Goal: Task Accomplishment & Management: Use online tool/utility

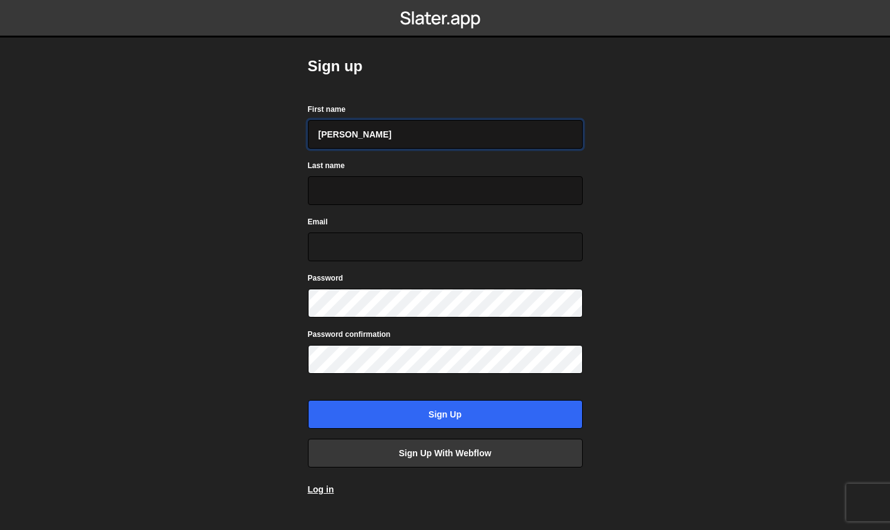
type input "[PERSON_NAME]"
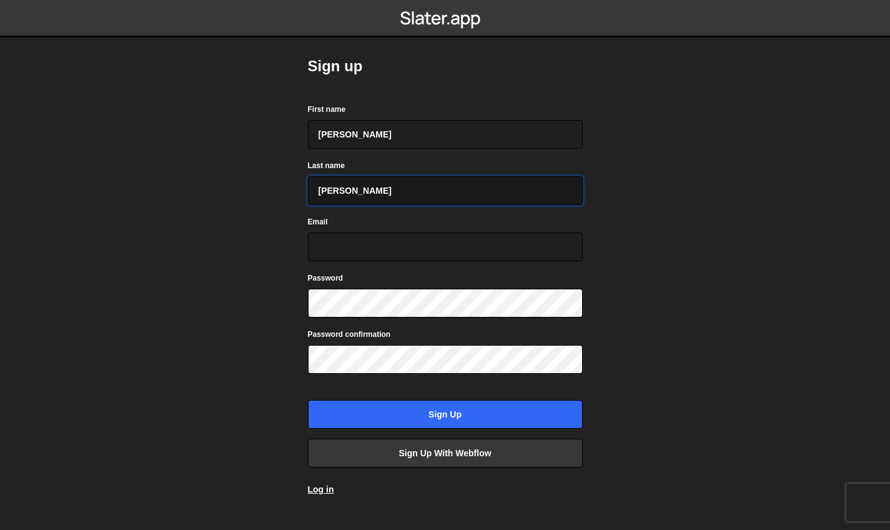
type input "ruvalcaba"
click at [618, 215] on body "Sign up First name aldo Last name ruvalcaba Email Password Password confirmatio…" at bounding box center [445, 265] width 890 height 530
type input "aldo_ruvalcaba@icloud.com"
click at [433, 285] on div "Password" at bounding box center [445, 294] width 275 height 46
click at [256, 352] on body "Sign up First name aldo Last name ruvalcaba Email aldo_ruvalcaba@icloud.com Pas…" at bounding box center [445, 265] width 890 height 530
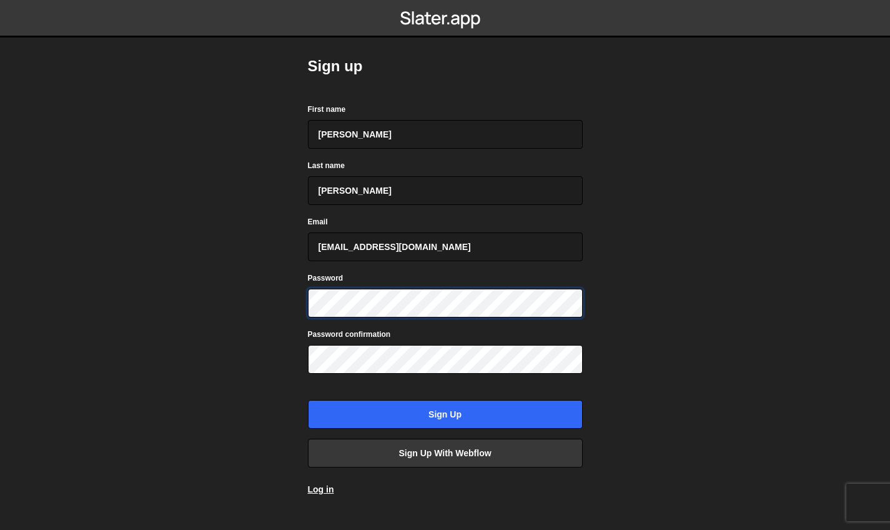
click at [217, 265] on body "Sign up First name aldo Last name ruvalcaba Email aldo_ruvalcaba@icloud.com Pas…" at bounding box center [445, 265] width 890 height 530
drag, startPoint x: 451, startPoint y: 245, endPoint x: 104, endPoint y: 203, distance: 349.3
click at [104, 203] on body "Sign up First name aldo Last name ruvalcaba Email aldo_ruvalcaba@icloud.com Pas…" at bounding box center [445, 265] width 890 height 530
drag, startPoint x: 372, startPoint y: 192, endPoint x: 244, endPoint y: 161, distance: 131.8
click at [249, 172] on body "Sign up First name aldo Last name ruvalcaba Email Password Password confirmatio…" at bounding box center [445, 265] width 890 height 530
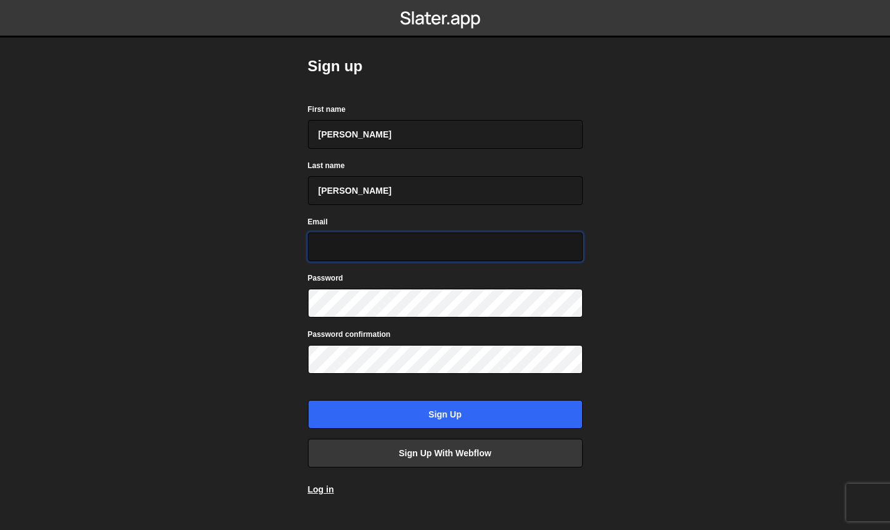
click at [350, 245] on input "Email" at bounding box center [445, 246] width 275 height 29
type input "aldo_ruvalcaba@icloud.com"
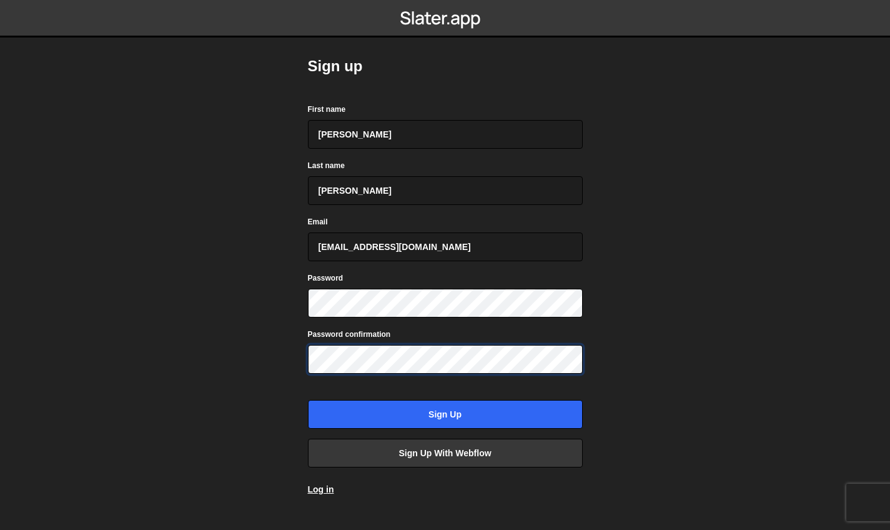
click at [445, 414] on input "Sign up" at bounding box center [445, 414] width 275 height 29
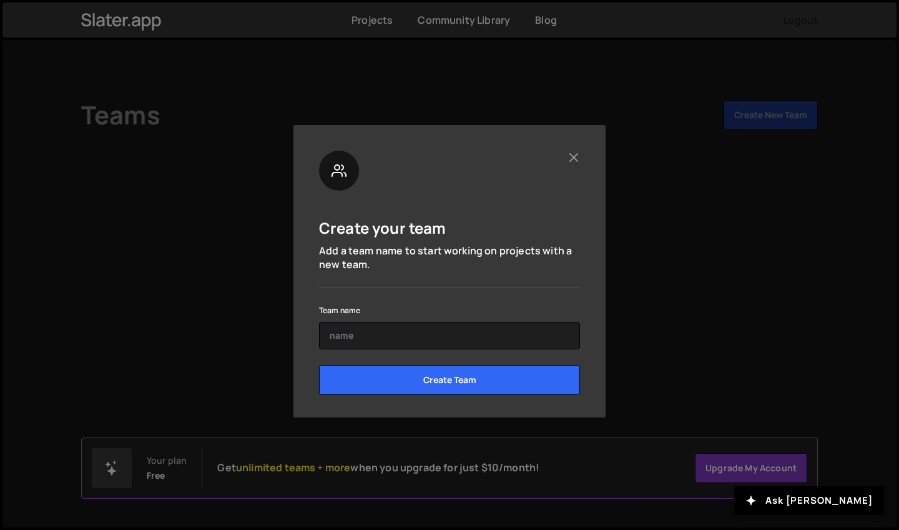
click at [583, 156] on div "Create your team Add a team name to start working on projects with a new team. …" at bounding box center [450, 271] width 312 height 292
click at [580, 156] on button "Close" at bounding box center [573, 157] width 13 height 13
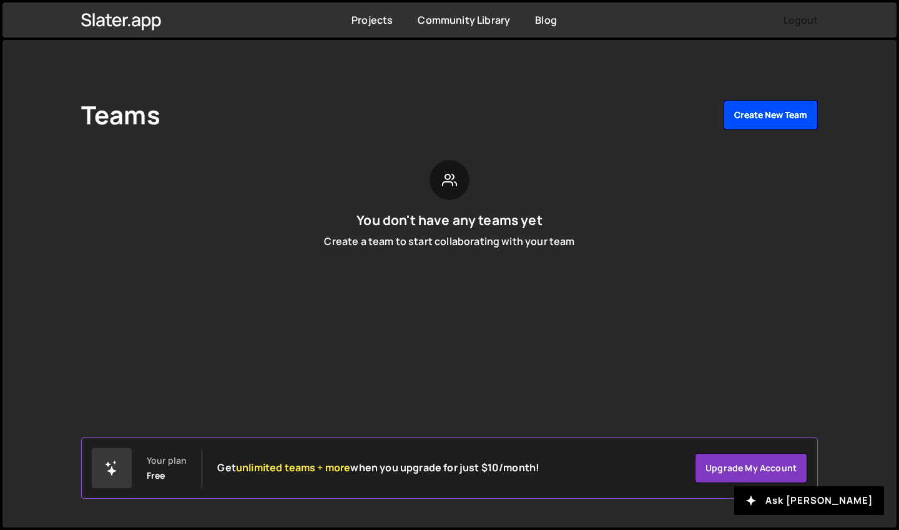
click at [749, 116] on button "Create New Team" at bounding box center [771, 115] width 94 height 30
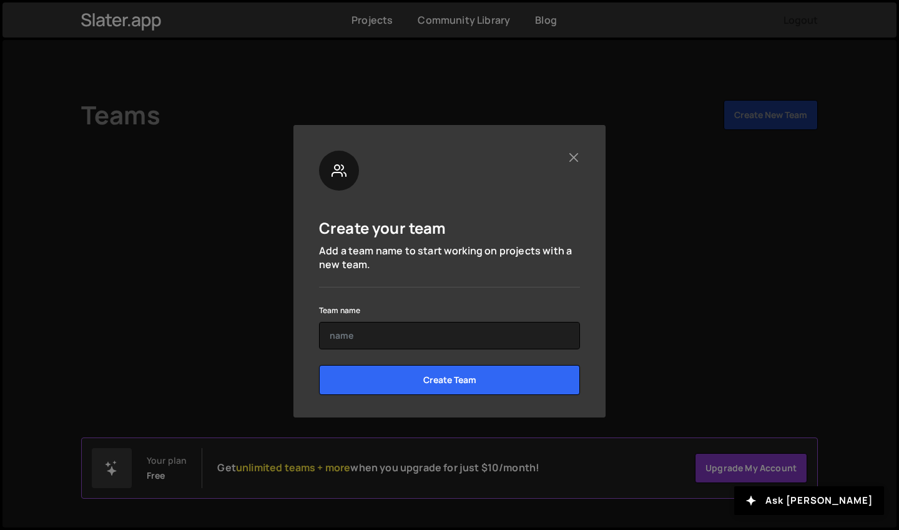
click at [404, 349] on form "Team name Create Team" at bounding box center [449, 353] width 261 height 102
click at [407, 307] on div "Team name" at bounding box center [449, 325] width 261 height 47
click at [397, 325] on input "text" at bounding box center [449, 335] width 261 height 27
type input "aldos portfolio"
click at [450, 379] on input "Create Team" at bounding box center [449, 380] width 261 height 30
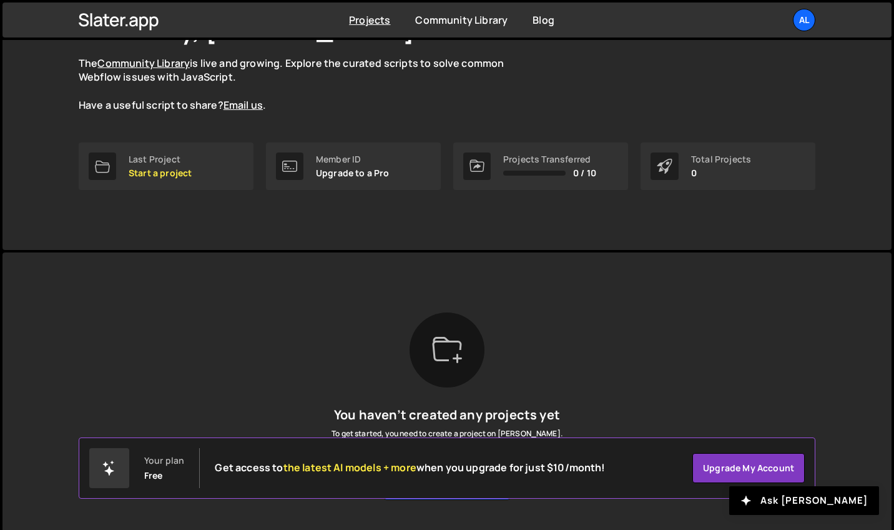
scroll to position [139, 0]
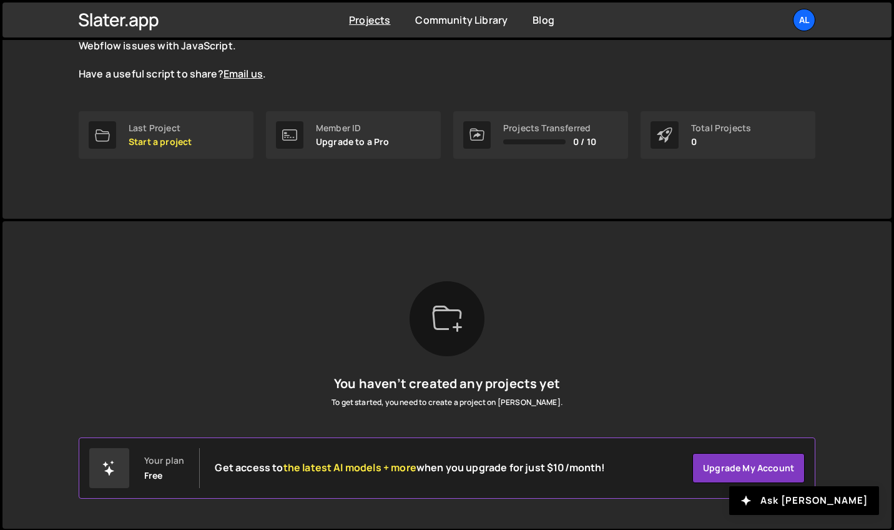
click at [437, 322] on icon at bounding box center [447, 319] width 30 height 30
click at [457, 304] on icon at bounding box center [447, 319] width 30 height 30
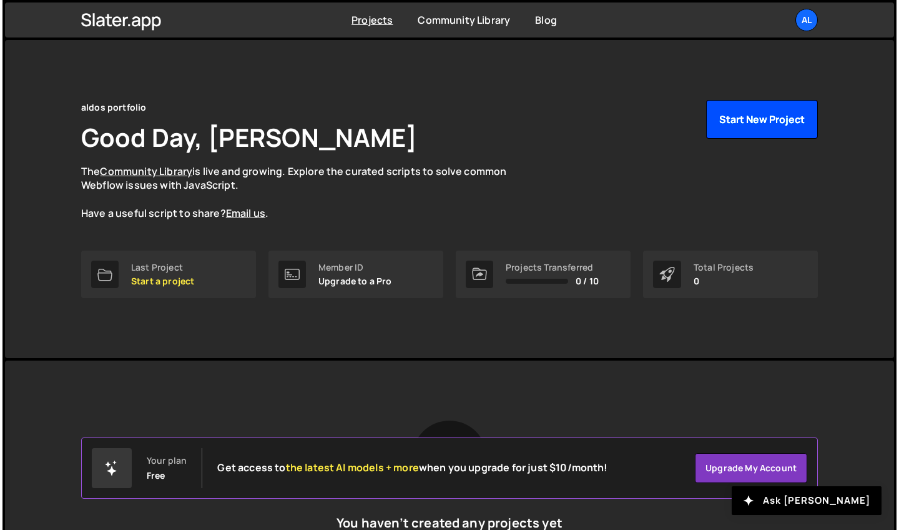
scroll to position [0, 0]
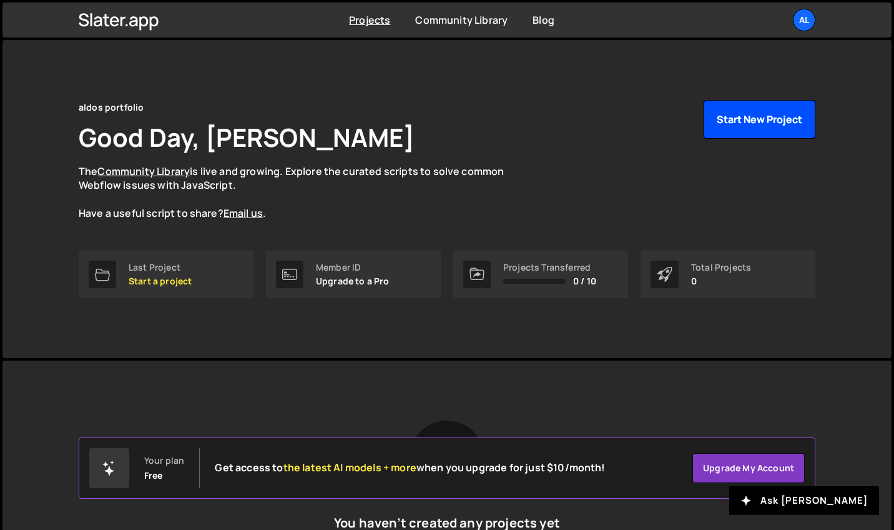
click at [763, 112] on button "Start New Project" at bounding box center [760, 119] width 112 height 39
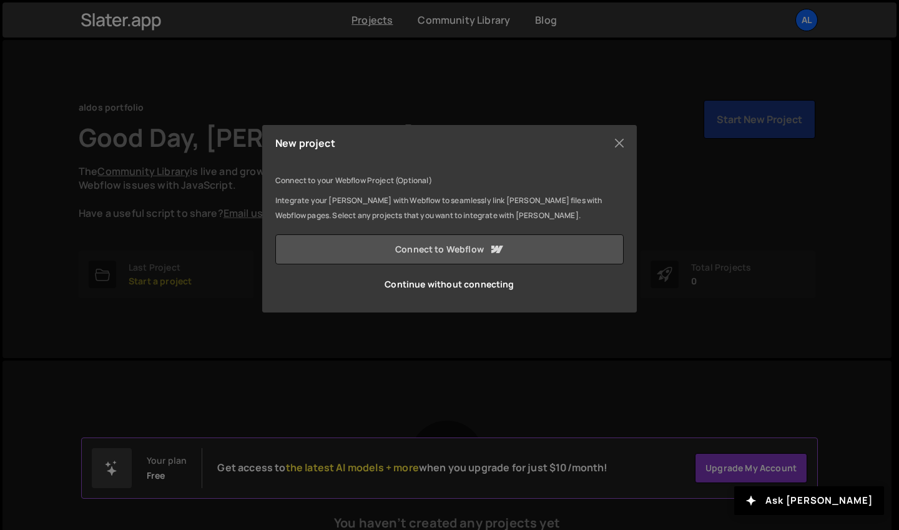
click at [427, 254] on link "Connect to Webflow" at bounding box center [449, 249] width 349 height 30
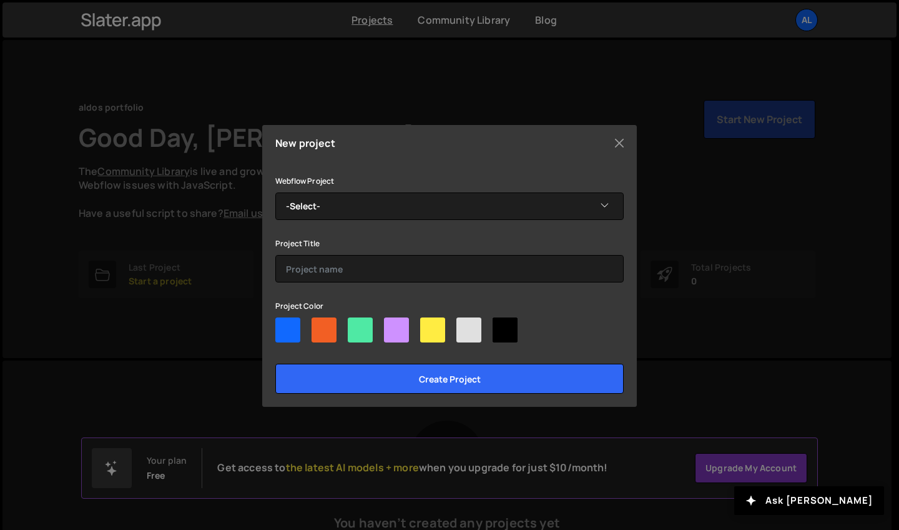
click at [427, 328] on div at bounding box center [432, 329] width 25 height 25
click at [427, 325] on input"] "radio" at bounding box center [424, 321] width 8 height 8
radio input"] "true"
click at [399, 331] on div at bounding box center [396, 329] width 25 height 25
click at [392, 325] on input"] "radio" at bounding box center [388, 321] width 8 height 8
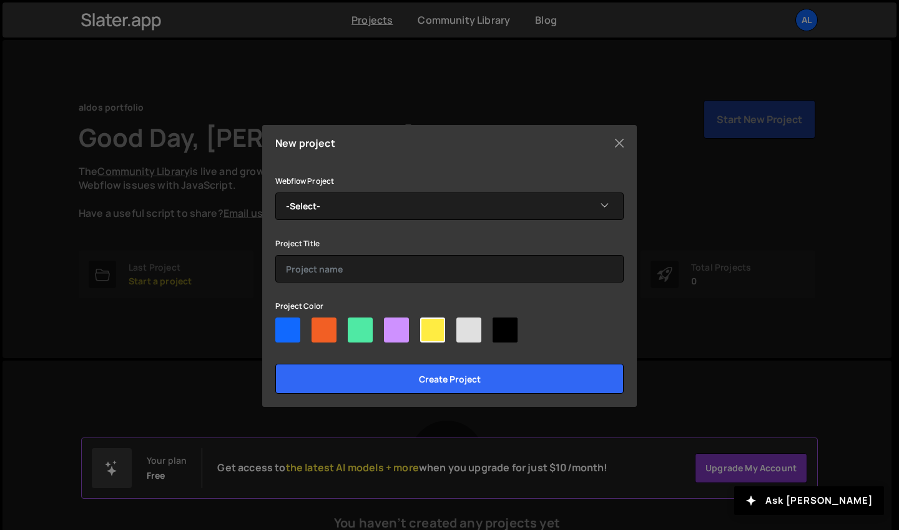
radio input"] "true"
click at [344, 330] on div at bounding box center [449, 332] width 349 height 30
click at [498, 331] on div at bounding box center [505, 329] width 25 height 25
click at [498, 325] on input"] "radio" at bounding box center [497, 321] width 8 height 8
radio input"] "true"
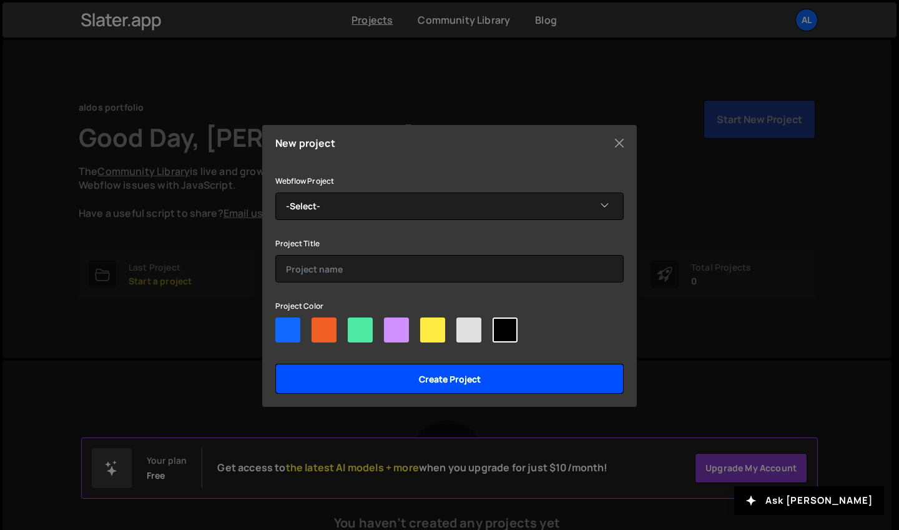
click at [343, 374] on input "Create project" at bounding box center [449, 379] width 349 height 30
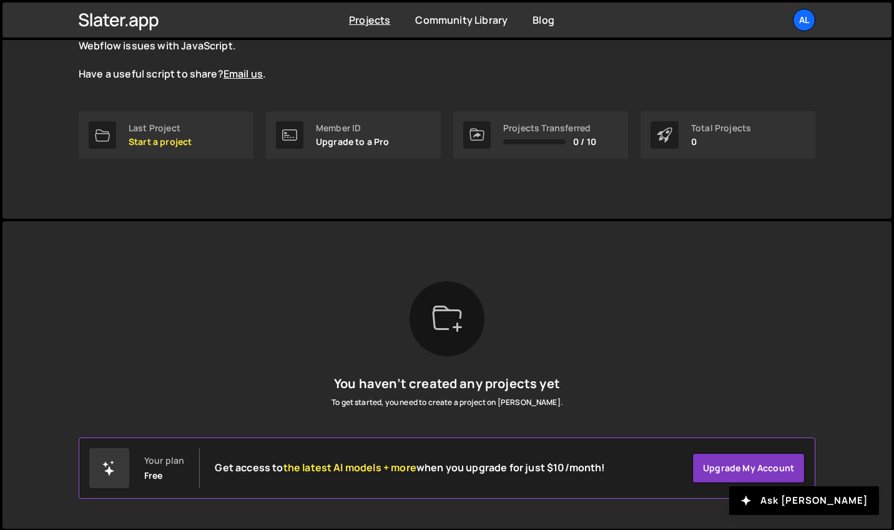
click at [438, 327] on icon at bounding box center [447, 317] width 29 height 24
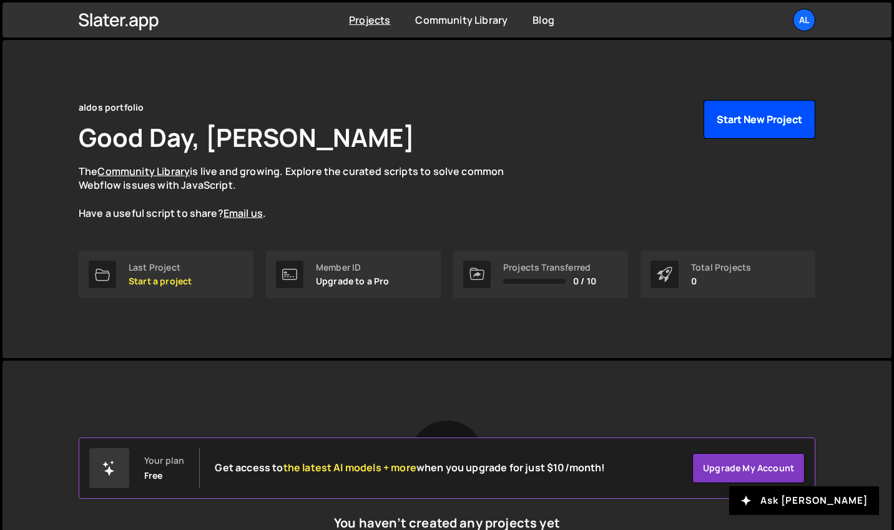
click at [751, 116] on button "Start New Project" at bounding box center [760, 119] width 112 height 39
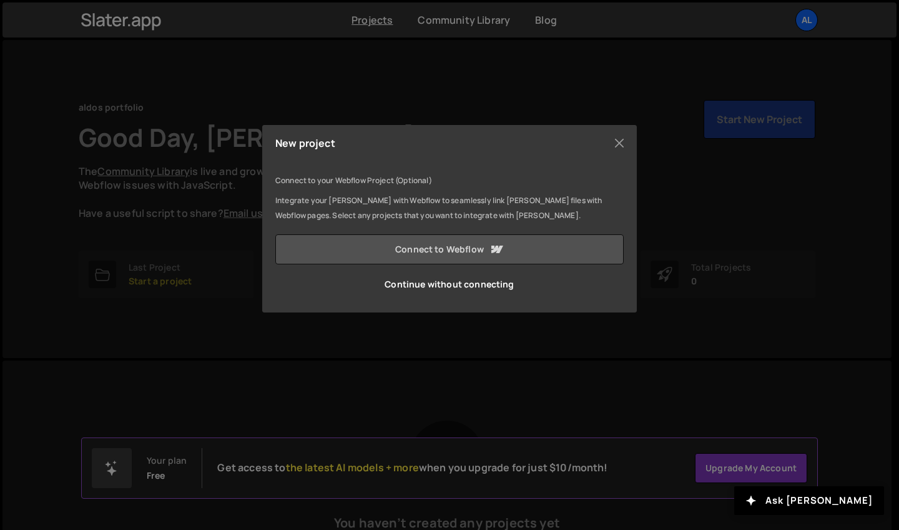
click at [480, 257] on link "Connect to Webflow" at bounding box center [449, 249] width 349 height 30
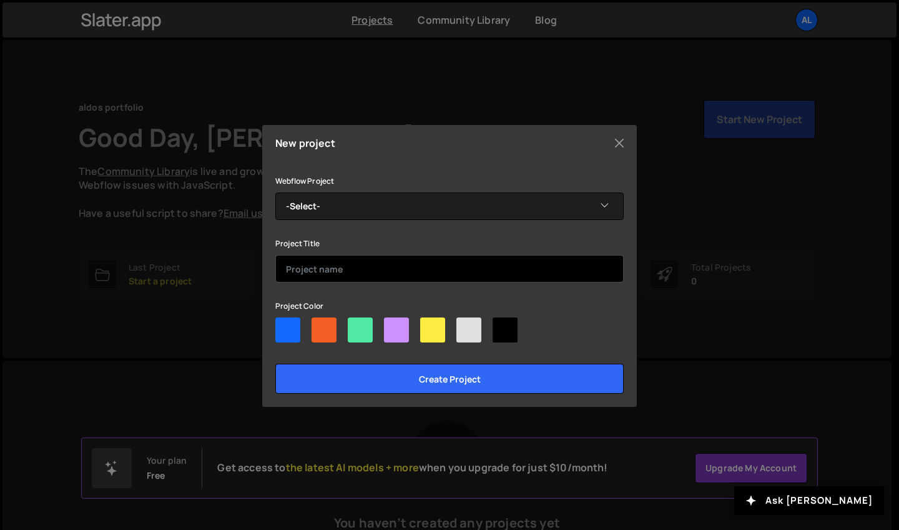
click at [442, 265] on input "text" at bounding box center [449, 268] width 349 height 27
type input "aldos portfolio"
click at [450, 379] on input "Create project" at bounding box center [449, 379] width 349 height 30
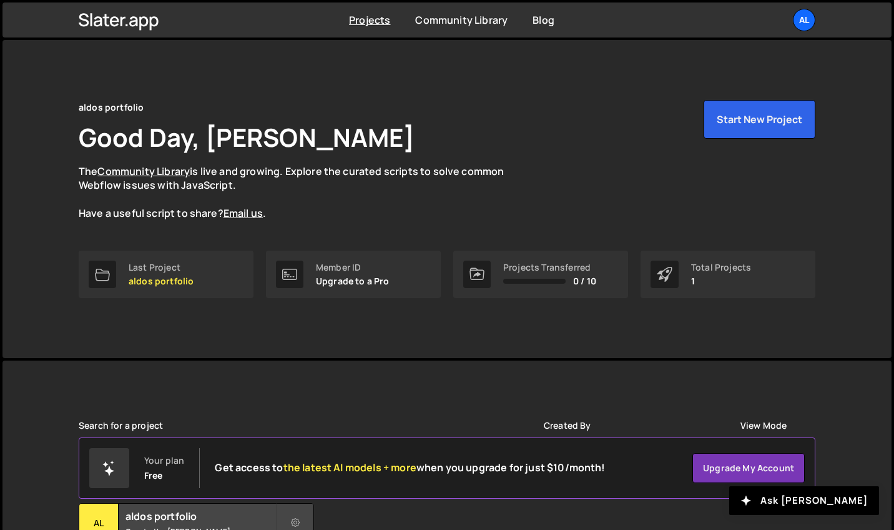
click at [477, 321] on div "aldos portfolio Good Day, [PERSON_NAME] The Community Library is live and growi…" at bounding box center [447, 199] width 775 height 318
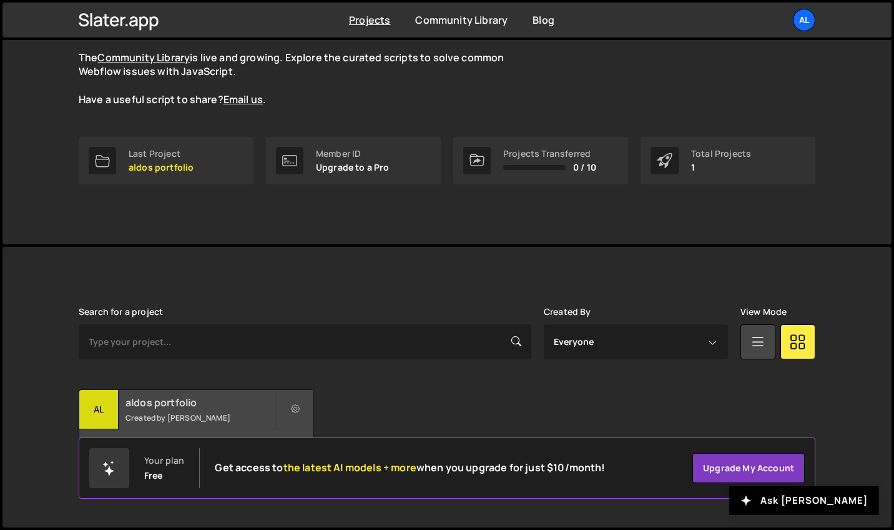
scroll to position [112, 0]
click at [186, 408] on h2 "aldos portfolio" at bounding box center [201, 404] width 151 height 14
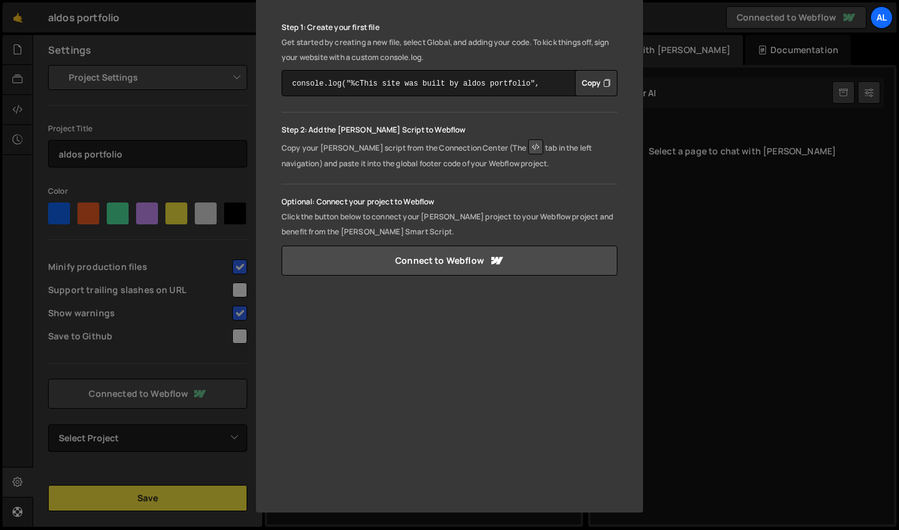
scroll to position [187, 0]
click at [505, 261] on link "Connect to Webflow" at bounding box center [450, 260] width 336 height 30
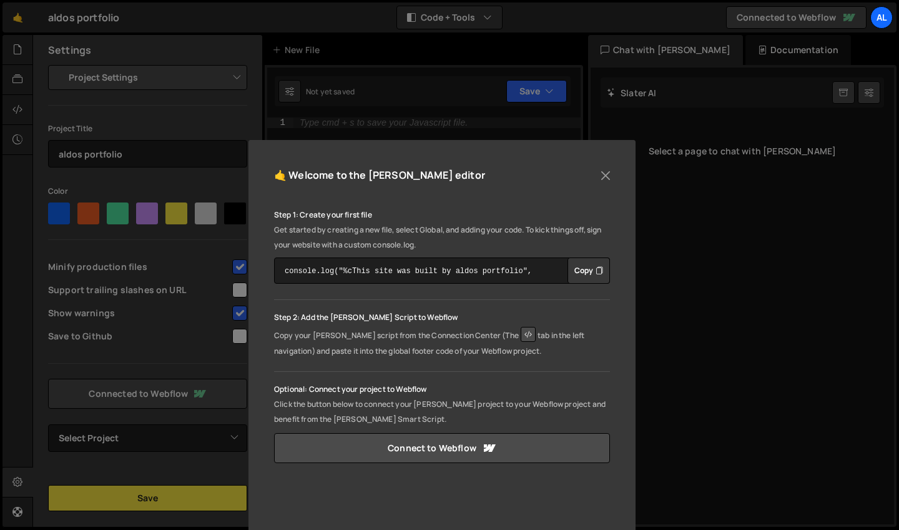
click at [582, 270] on button "Copy" at bounding box center [589, 270] width 42 height 26
click at [617, 168] on div "🤙 Welcome to the [PERSON_NAME] editor Step 1: Create your first file Get starte…" at bounding box center [442, 420] width 387 height 560
click at [598, 174] on button "Close" at bounding box center [606, 175] width 19 height 19
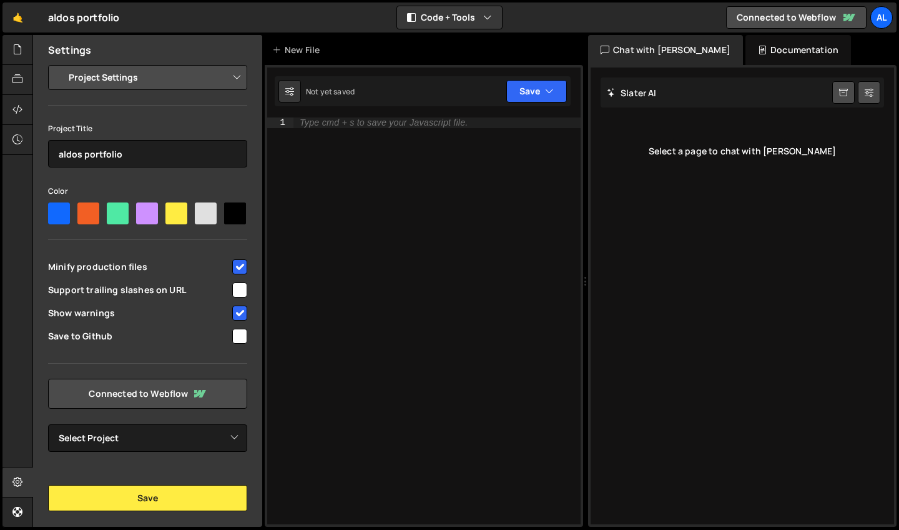
click at [232, 210] on div at bounding box center [235, 213] width 22 height 22
click at [232, 210] on input"] "radio" at bounding box center [228, 206] width 8 height 8
radio input"] "true"
click at [151, 495] on button "Save" at bounding box center [147, 498] width 199 height 26
click at [22, 54] on icon at bounding box center [17, 49] width 10 height 14
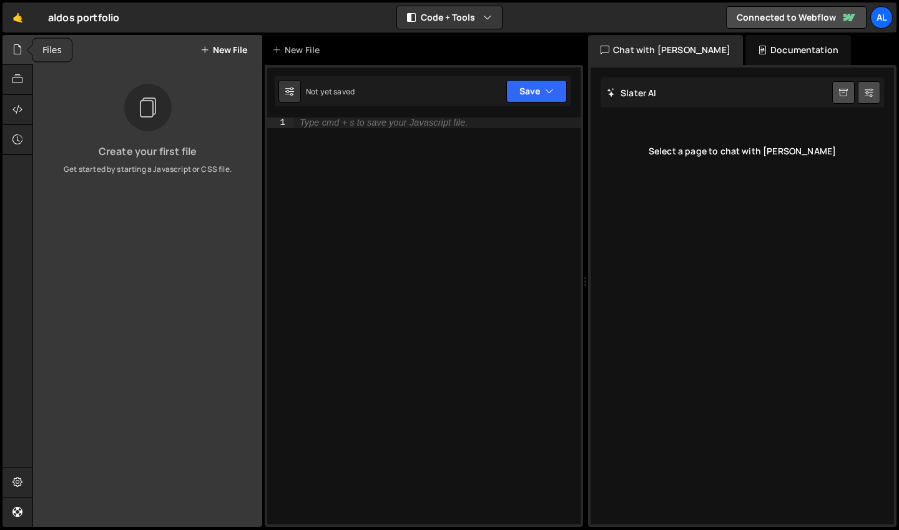
click at [22, 54] on icon at bounding box center [17, 49] width 10 height 14
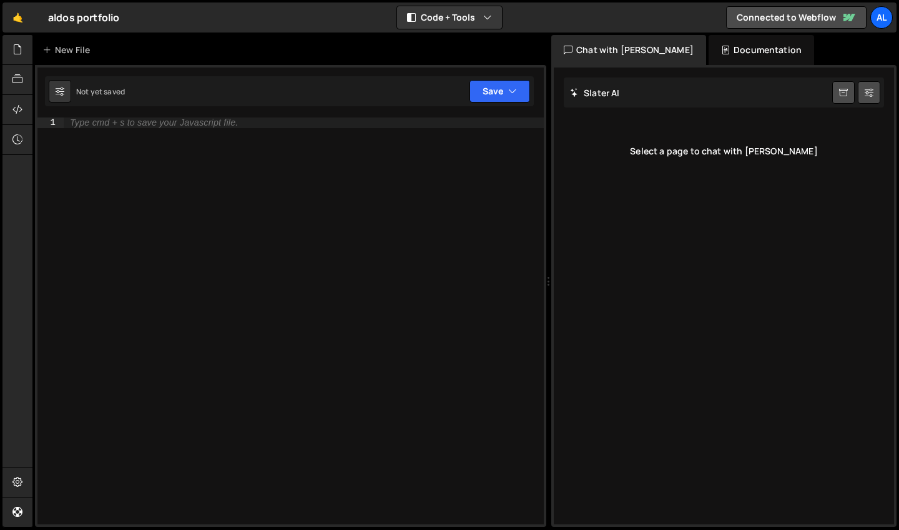
drag, startPoint x: 354, startPoint y: 111, endPoint x: 895, endPoint y: 149, distance: 542.3
click at [552, 149] on div at bounding box center [549, 281] width 5 height 492
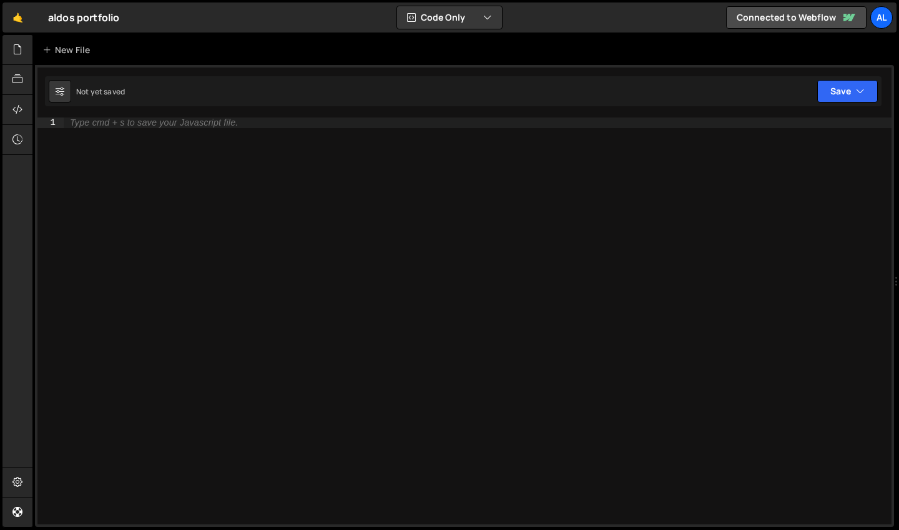
click at [468, 151] on div "Type cmd + s to save your Javascript file." at bounding box center [478, 331] width 828 height 428
click at [487, 9] on button "Code Only" at bounding box center [449, 17] width 105 height 22
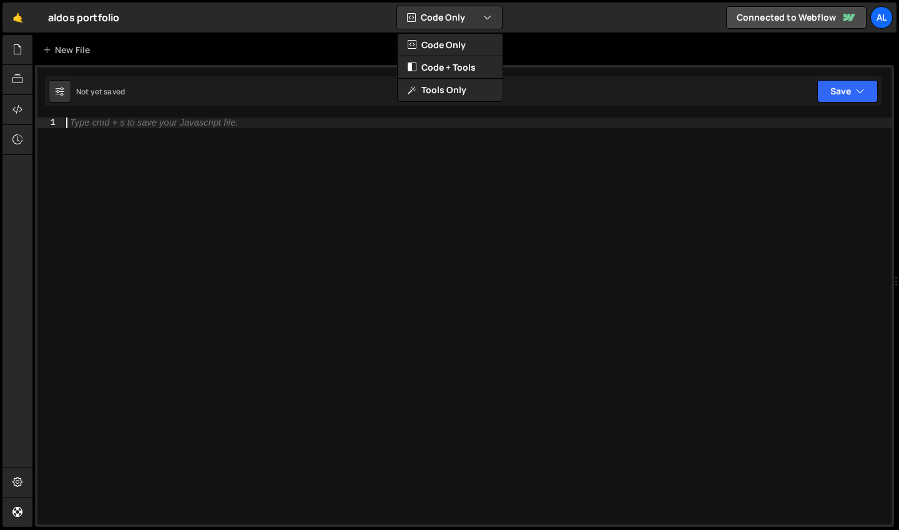
click at [853, 412] on div "Type cmd + s to save your Javascript file." at bounding box center [478, 331] width 828 height 428
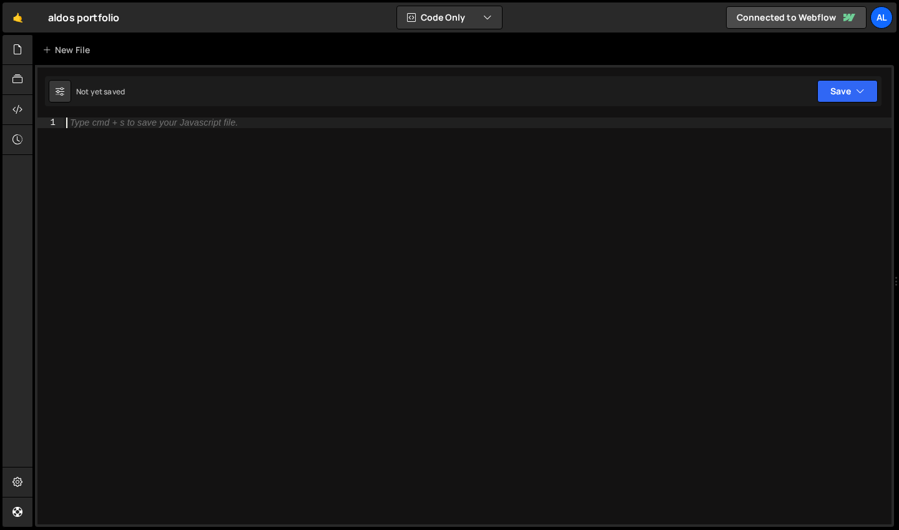
click at [196, 196] on div "Type cmd + s to save your Javascript file." at bounding box center [478, 331] width 828 height 428
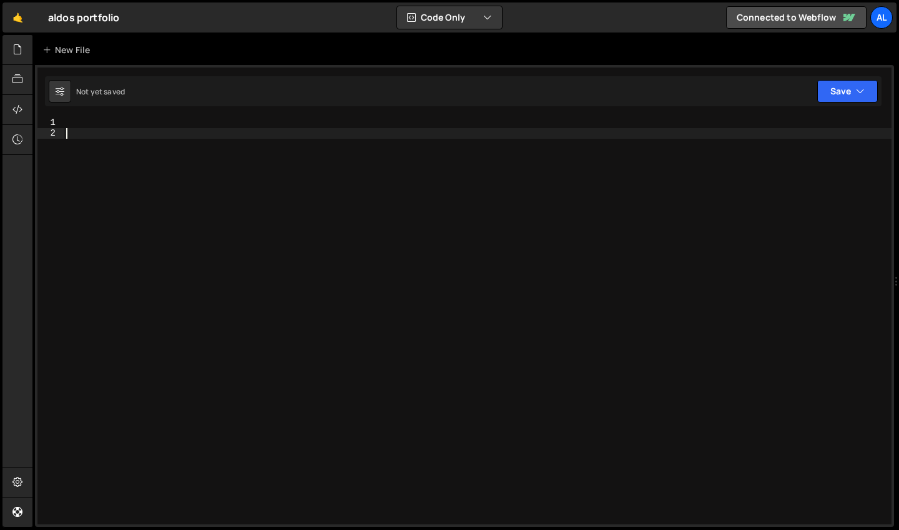
paste textarea "scrub: true,"
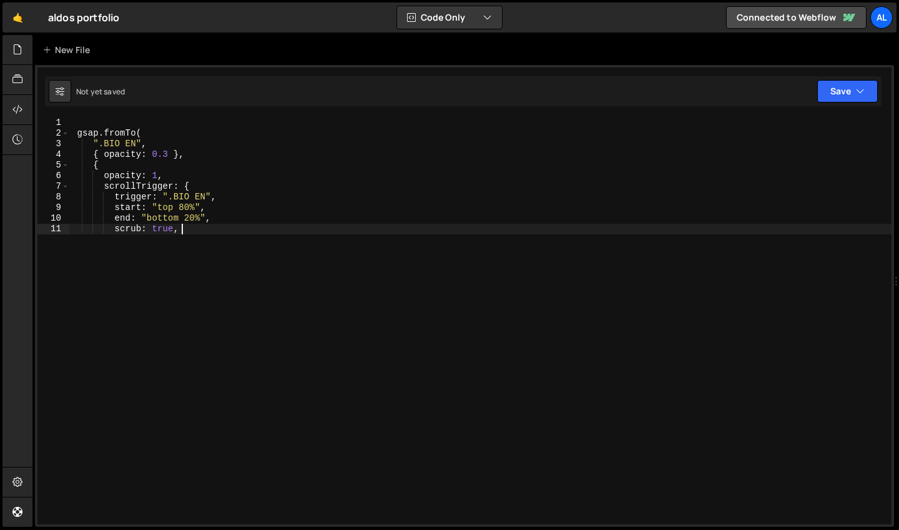
click at [76, 131] on div "gsap . fromTo ( ".BIO EN" , { opacity : 0.3 } , { opacity : 1 , scrollTrigger :…" at bounding box center [480, 331] width 823 height 428
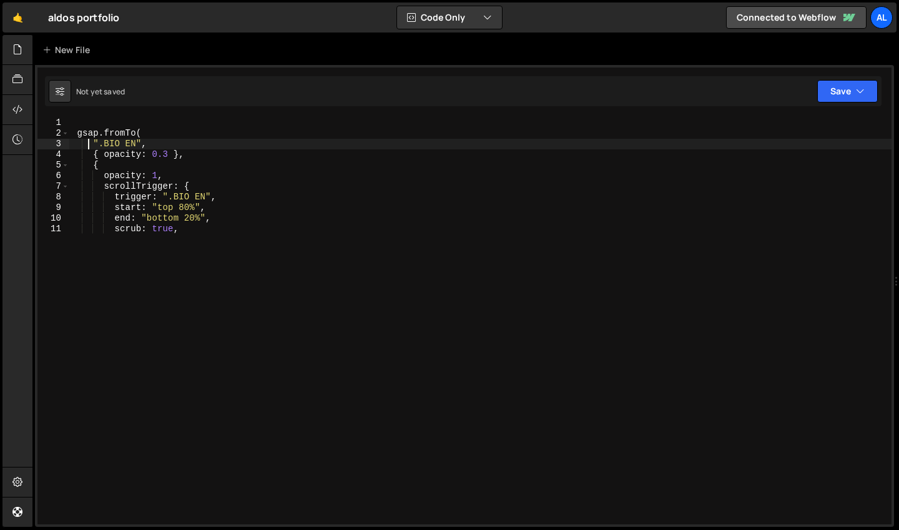
click at [87, 140] on div "gsap . fromTo ( ".BIO EN" , { opacity : 0.3 } , { opacity : 1 , scrollTrigger :…" at bounding box center [480, 331] width 823 height 428
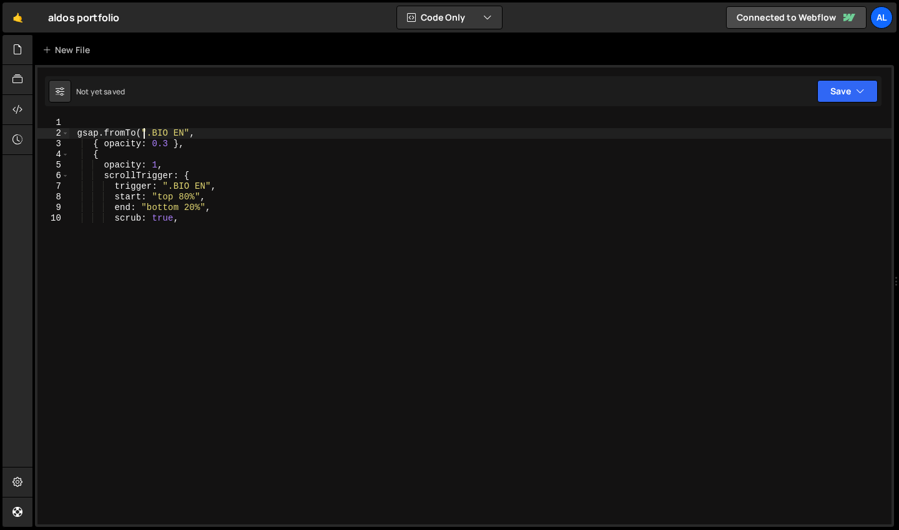
scroll to position [0, 6]
click at [91, 148] on div "gsap . fromTo ( ".BIO EN" , { opacity : 0.3 } , { opacity : 1 , scrollTrigger :…" at bounding box center [480, 331] width 823 height 428
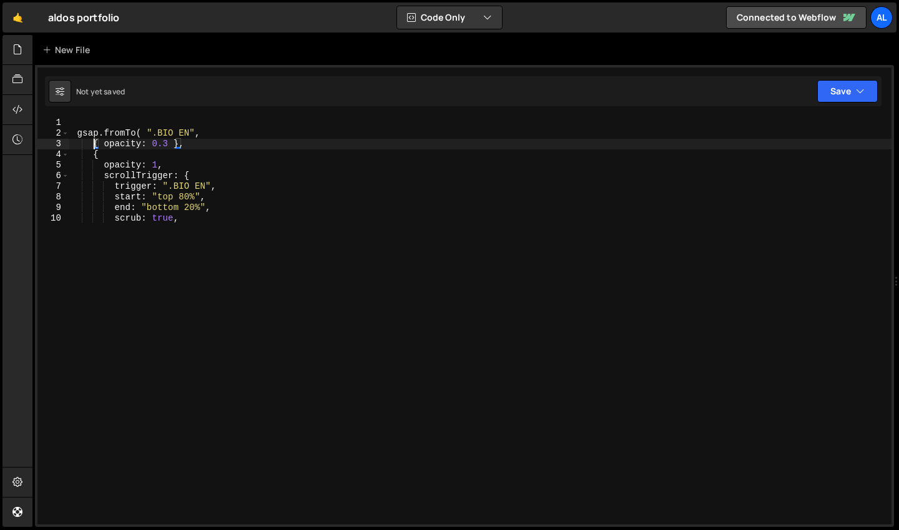
click at [91, 148] on div "gsap . fromTo ( ".BIO EN" , { opacity : 0.3 } , { opacity : 1 , scrollTrigger :…" at bounding box center [480, 331] width 823 height 428
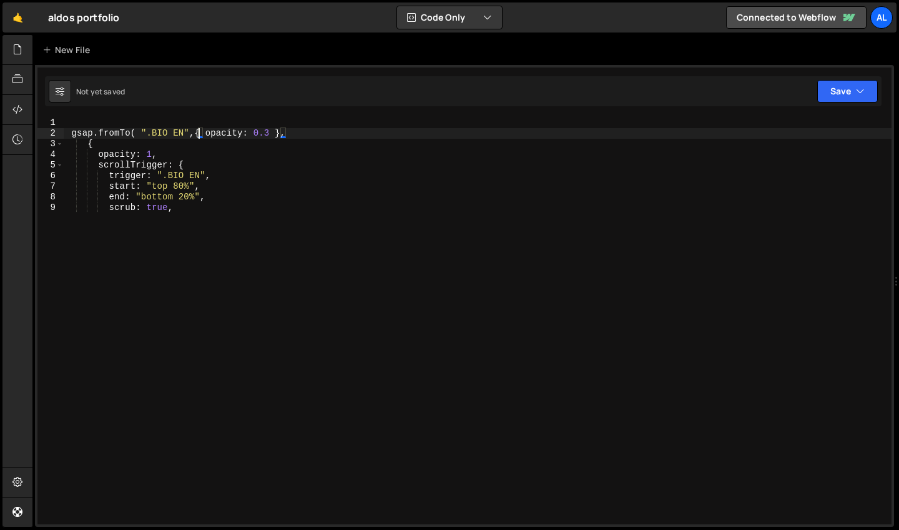
click at [143, 134] on div "gsap . fromTo ( ".BIO EN" , { opacity : 0.3 } , { opacity : 1 , scrollTrigger :…" at bounding box center [478, 331] width 828 height 428
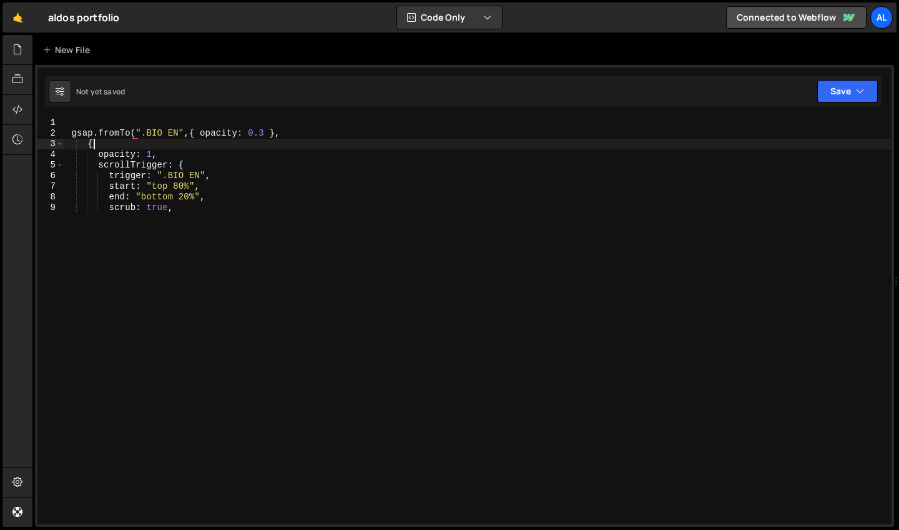
scroll to position [0, 1]
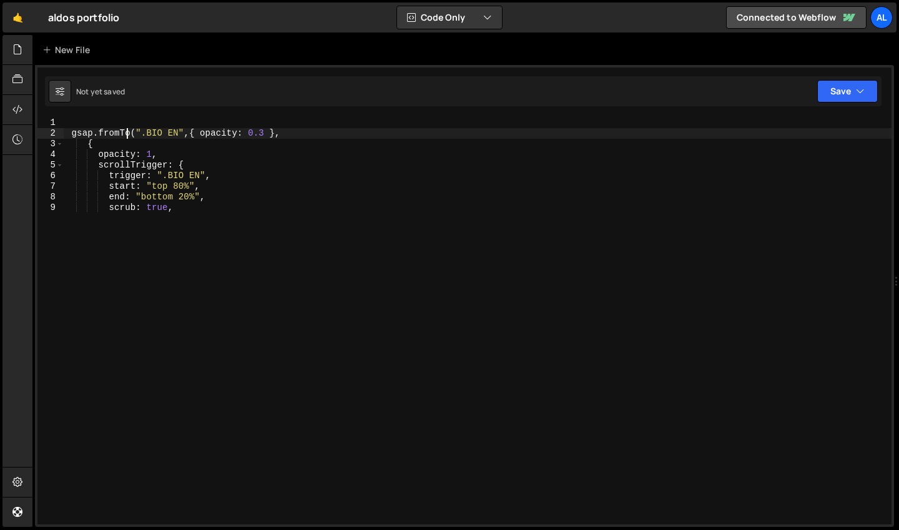
click at [129, 131] on div "gsap . fromTo ( ".BIO EN" , { opacity : 0.3 } , { opacity : 1 , scrollTrigger :…" at bounding box center [478, 331] width 828 height 428
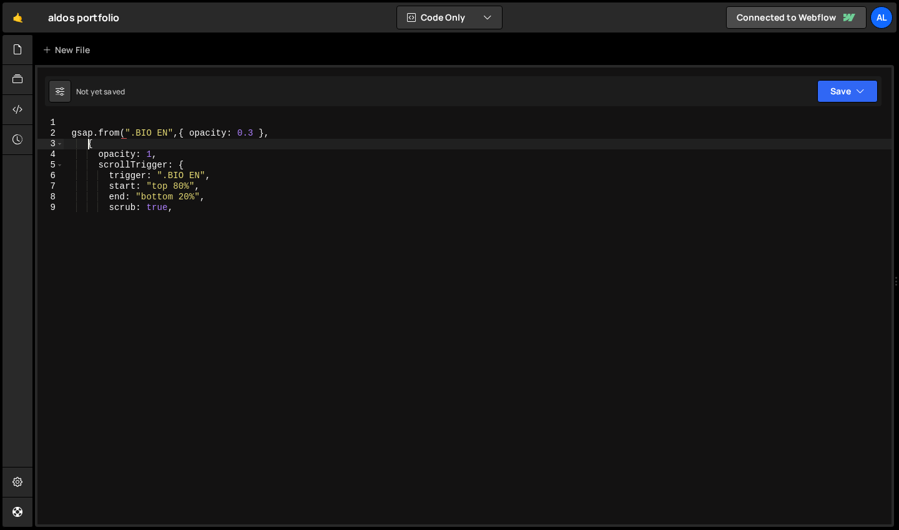
click at [88, 147] on div "gsap . from ( ".BIO EN" , { opacity : 0.3 } , { opacity : 1 , scrollTrigger : {…" at bounding box center [478, 331] width 828 height 428
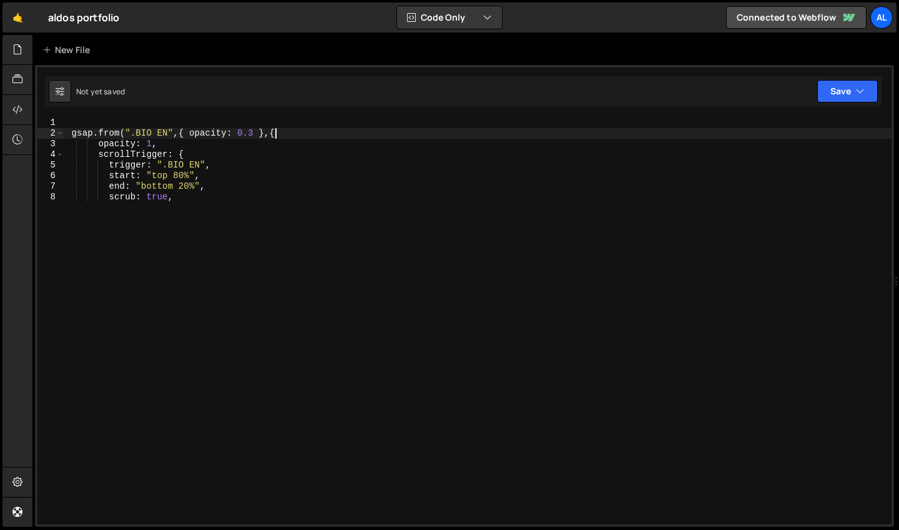
click at [95, 151] on div "gsap . from ( ".BIO EN" , { opacity : 0.3 } , { opacity : 1 , scrollTrigger : {…" at bounding box center [478, 331] width 828 height 428
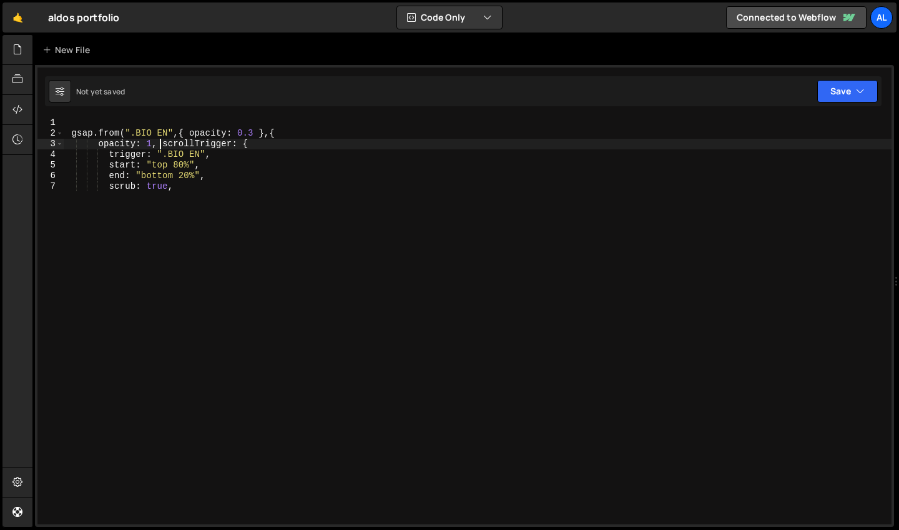
click at [96, 145] on div "gsap . from ( ".BIO EN" , { opacity : 0.3 } , { opacity : 1 , scrollTrigger : {…" at bounding box center [478, 331] width 828 height 428
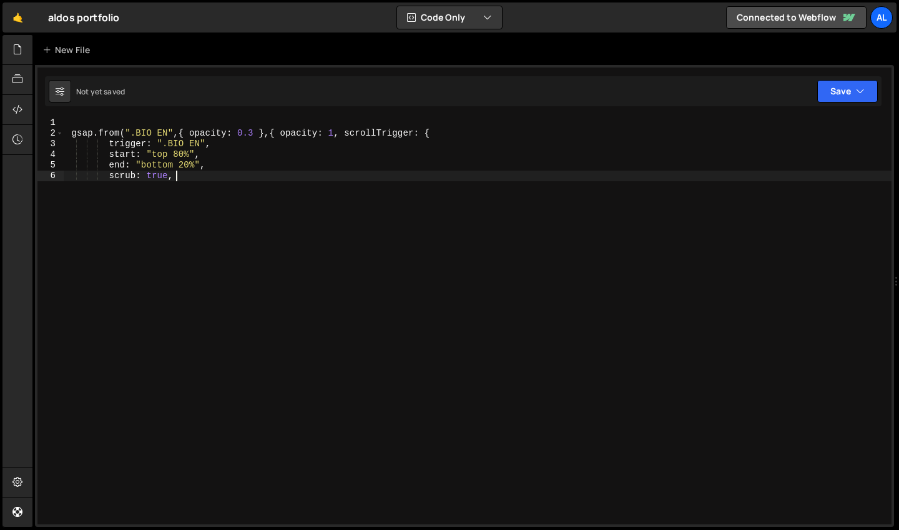
drag, startPoint x: 242, startPoint y: 182, endPoint x: 202, endPoint y: 187, distance: 40.4
click at [202, 187] on div "gsap . from ( ".BIO EN" , { opacity : 0.3 } , { opacity : 1 , scrollTrigger : {…" at bounding box center [478, 331] width 828 height 428
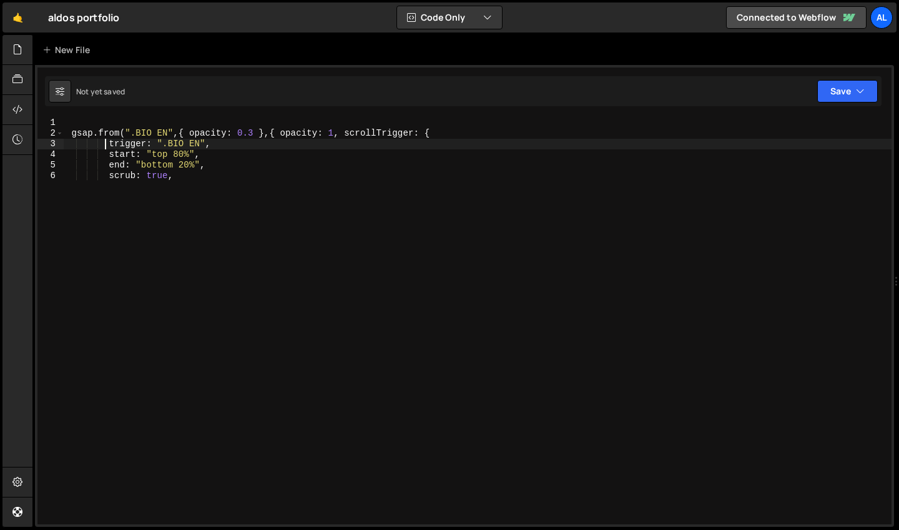
click at [106, 144] on div "gsap . from ( ".BIO EN" , { opacity : 0.3 } , { opacity : 1 , scrollTrigger : {…" at bounding box center [478, 331] width 828 height 428
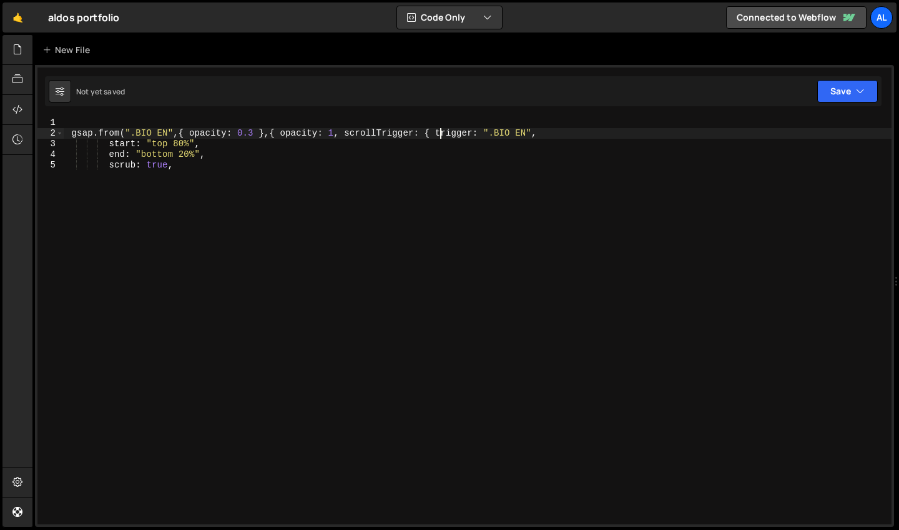
click at [109, 151] on div "gsap . from ( ".BIO EN" , { opacity : 0.3 } , { opacity : 1 , scrollTrigger : {…" at bounding box center [478, 331] width 828 height 428
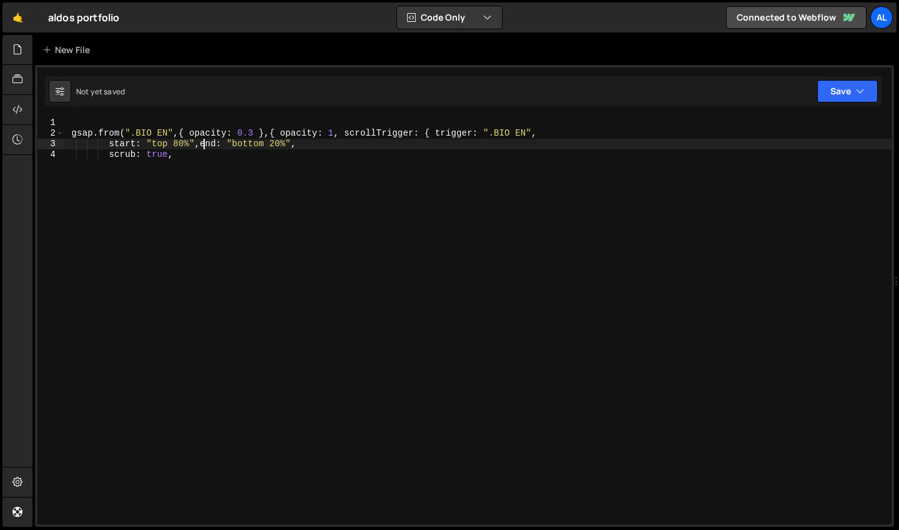
click at [109, 148] on div "gsap . from ( ".BIO EN" , { opacity : 0.3 } , { opacity : 1 , scrollTrigger : {…" at bounding box center [478, 331] width 828 height 428
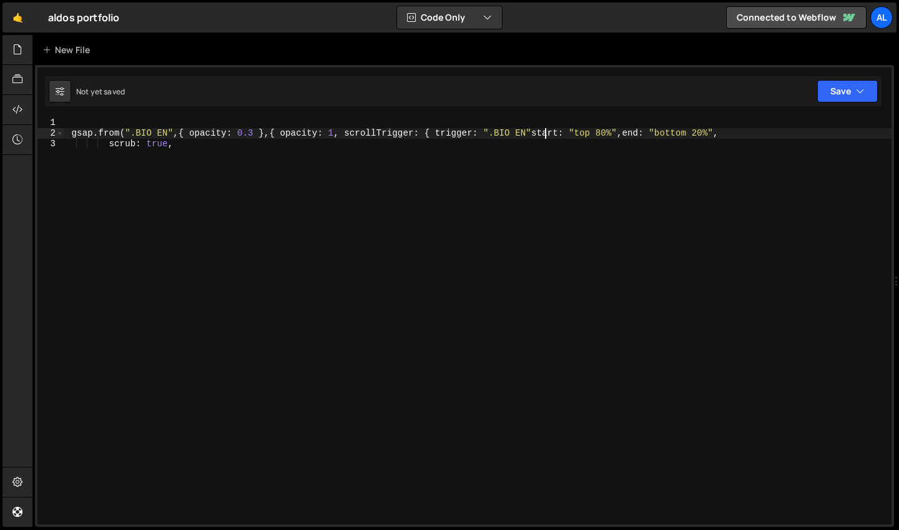
click at [107, 149] on div "gsap . from ( ".BIO EN" , { opacity : 0.3 } , { opacity : 1 , scrollTrigger : {…" at bounding box center [478, 331] width 828 height 428
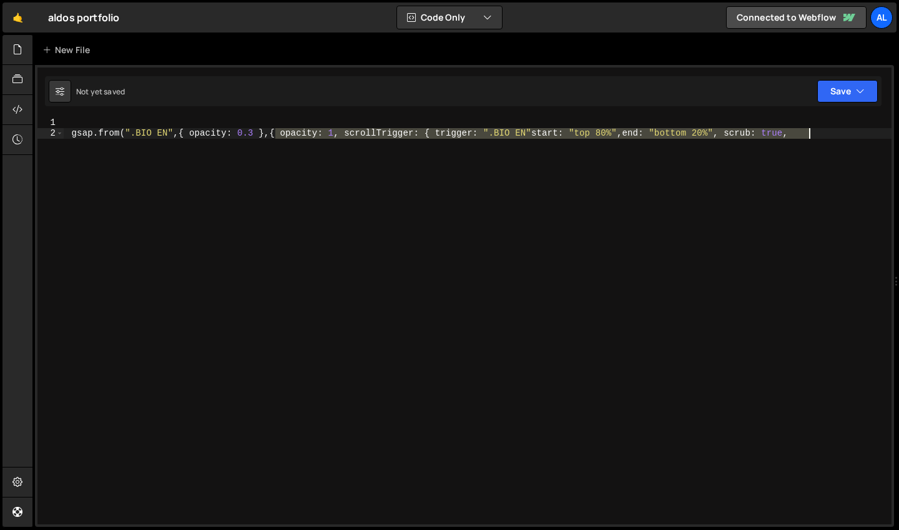
drag, startPoint x: 275, startPoint y: 132, endPoint x: 894, endPoint y: 146, distance: 619.1
click at [894, 146] on div "Files New File Create your first file Get started by starting a Javascript or C…" at bounding box center [465, 281] width 867 height 492
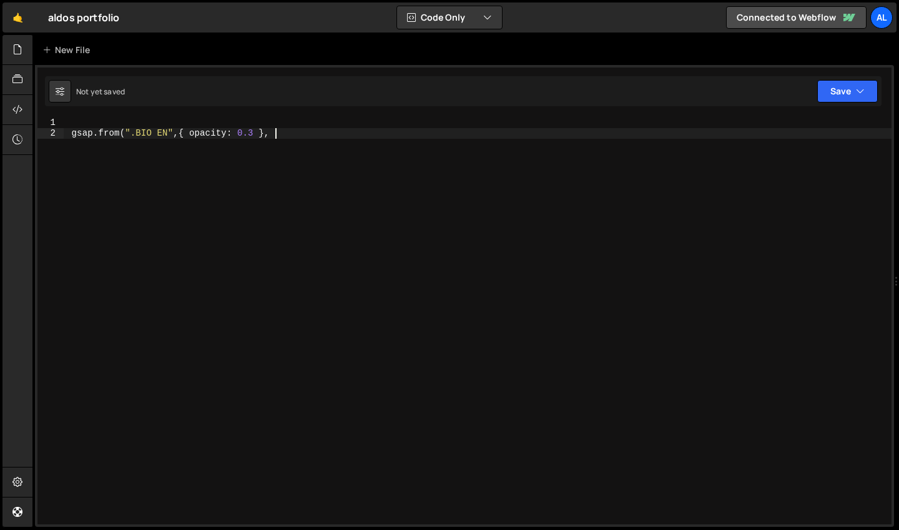
click at [202, 138] on div "gsap . from ( ".BIO EN" , { opacity : 0.3 } ," at bounding box center [478, 331] width 828 height 428
click at [252, 132] on div "gsap . from ( ".BIO EN" , { yperce : 0.3 } ," at bounding box center [478, 331] width 828 height 428
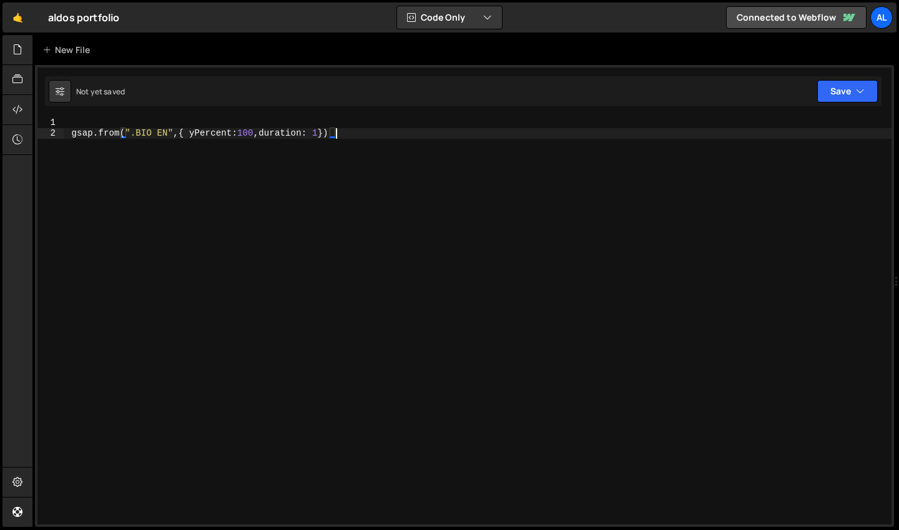
type textarea "gsap.from(".BIO EN",{ yPercent:100,duration: 1});"
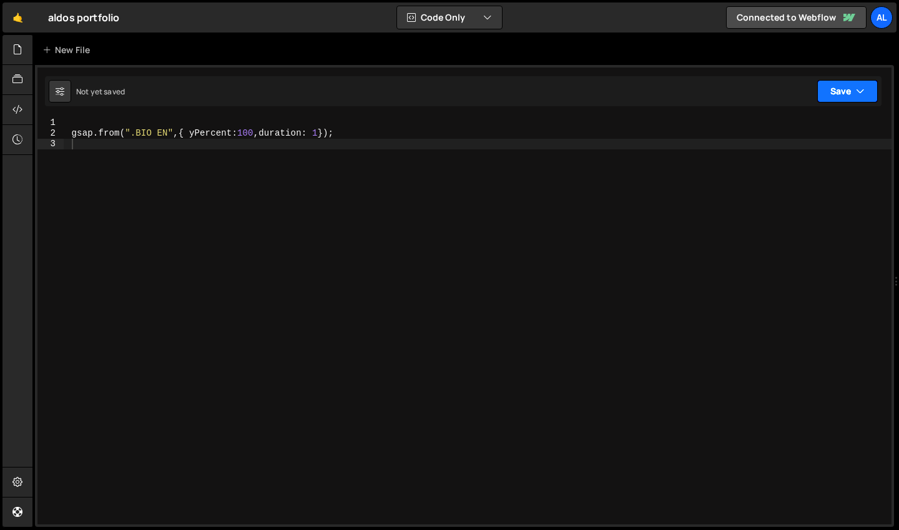
click at [851, 88] on button "Save" at bounding box center [848, 91] width 61 height 22
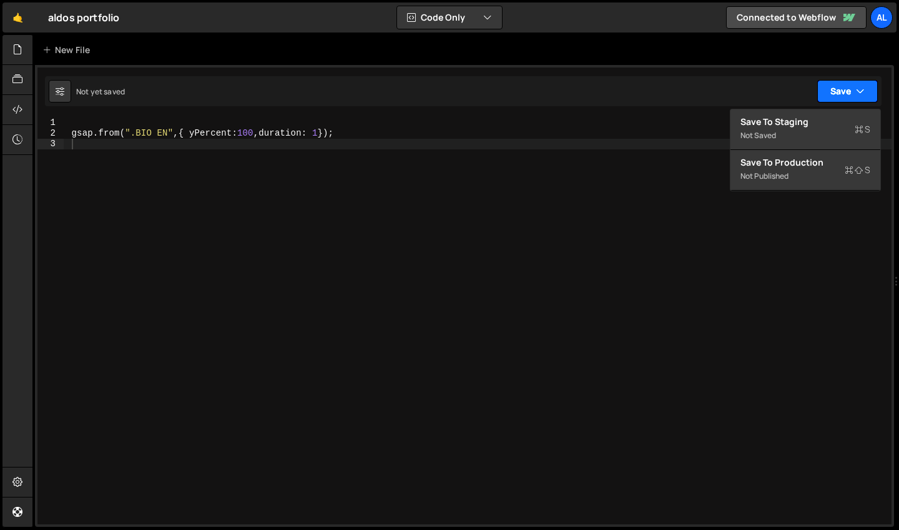
click at [833, 84] on button "Save" at bounding box center [848, 91] width 61 height 22
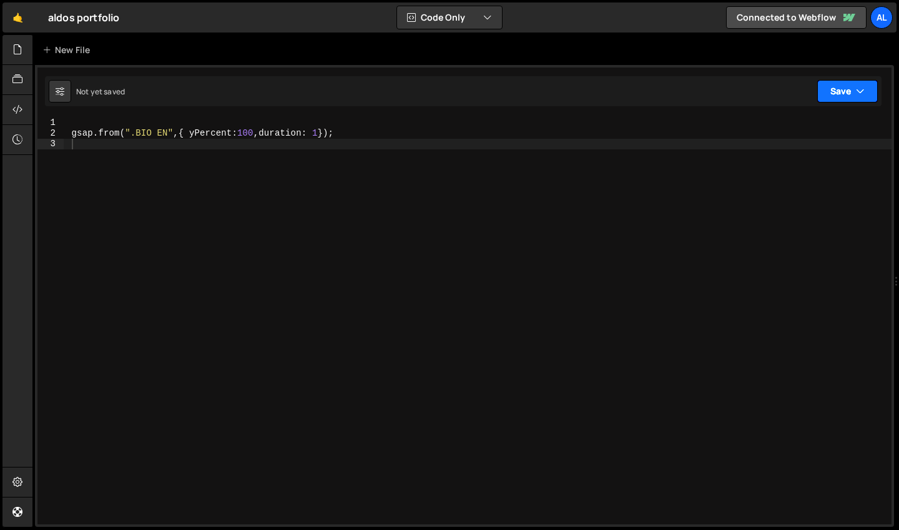
click at [833, 84] on button "Save" at bounding box center [848, 91] width 61 height 22
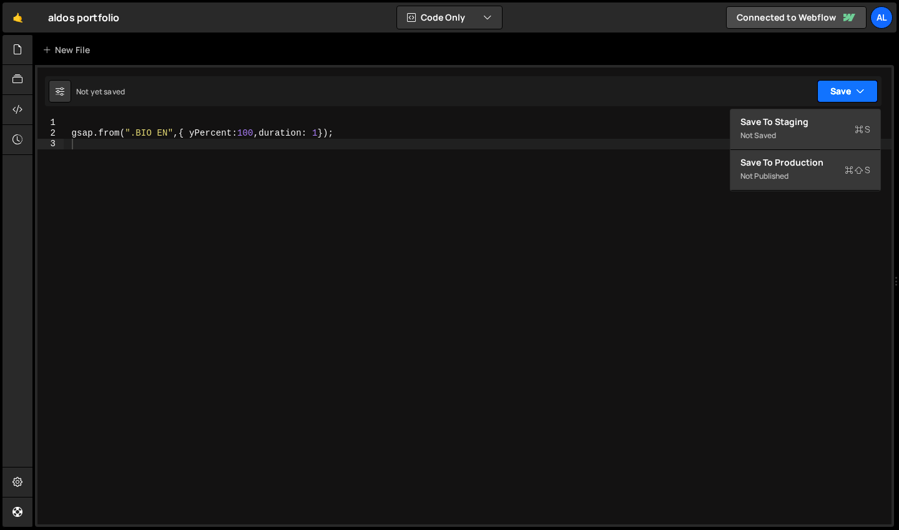
click at [833, 84] on button "Save" at bounding box center [848, 91] width 61 height 22
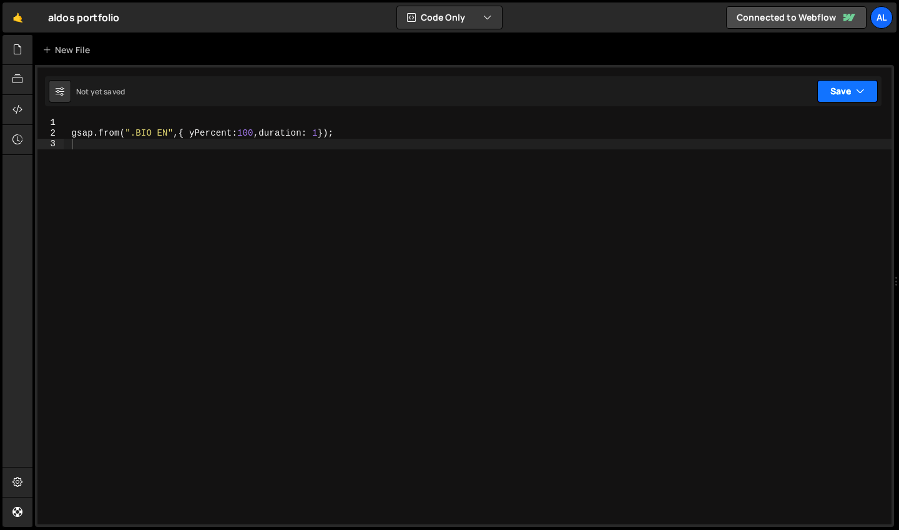
click at [834, 89] on button "Save" at bounding box center [848, 91] width 61 height 22
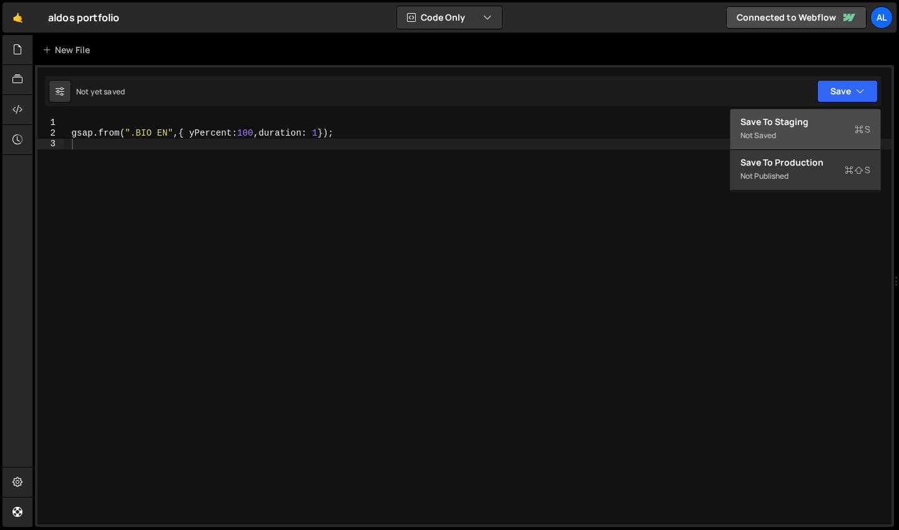
click at [817, 131] on button "Save to Staging S Not saved" at bounding box center [806, 129] width 150 height 41
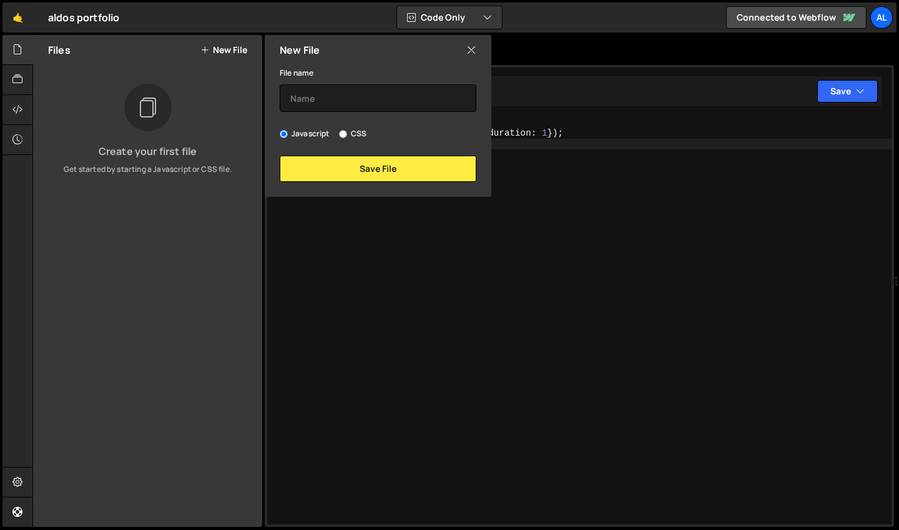
click at [475, 51] on icon at bounding box center [472, 50] width 10 height 14
